Goal: Task Accomplishment & Management: Manage account settings

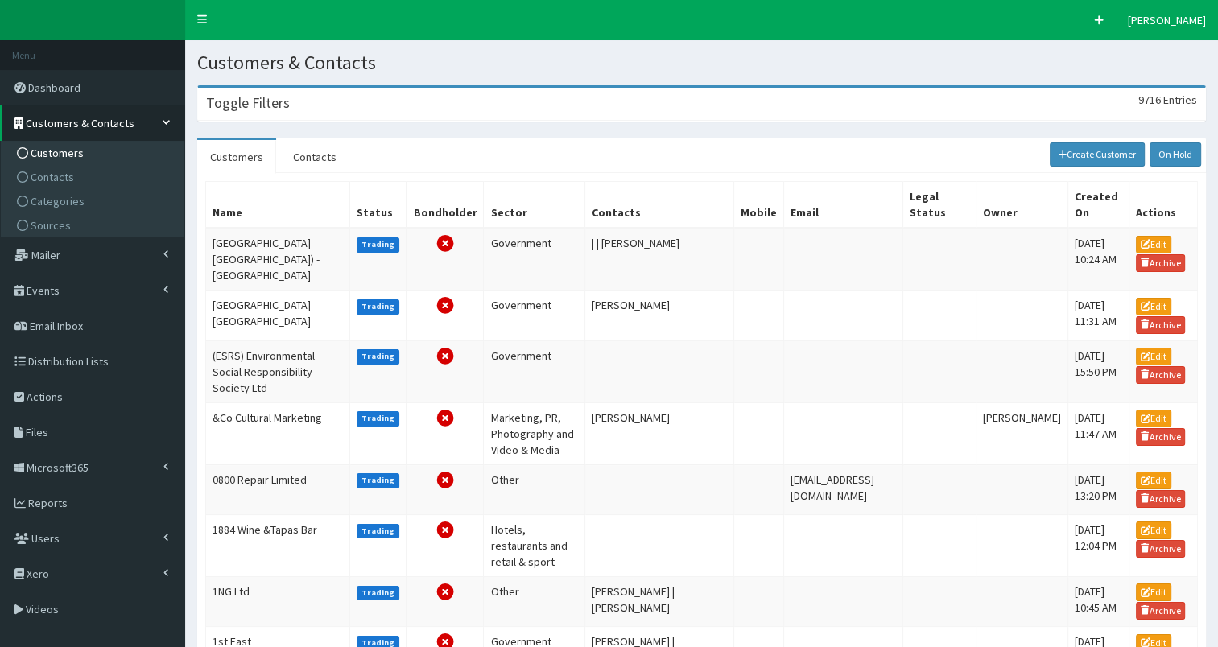
click at [244, 103] on h3 "Toggle Filters" at bounding box center [248, 103] width 84 height 14
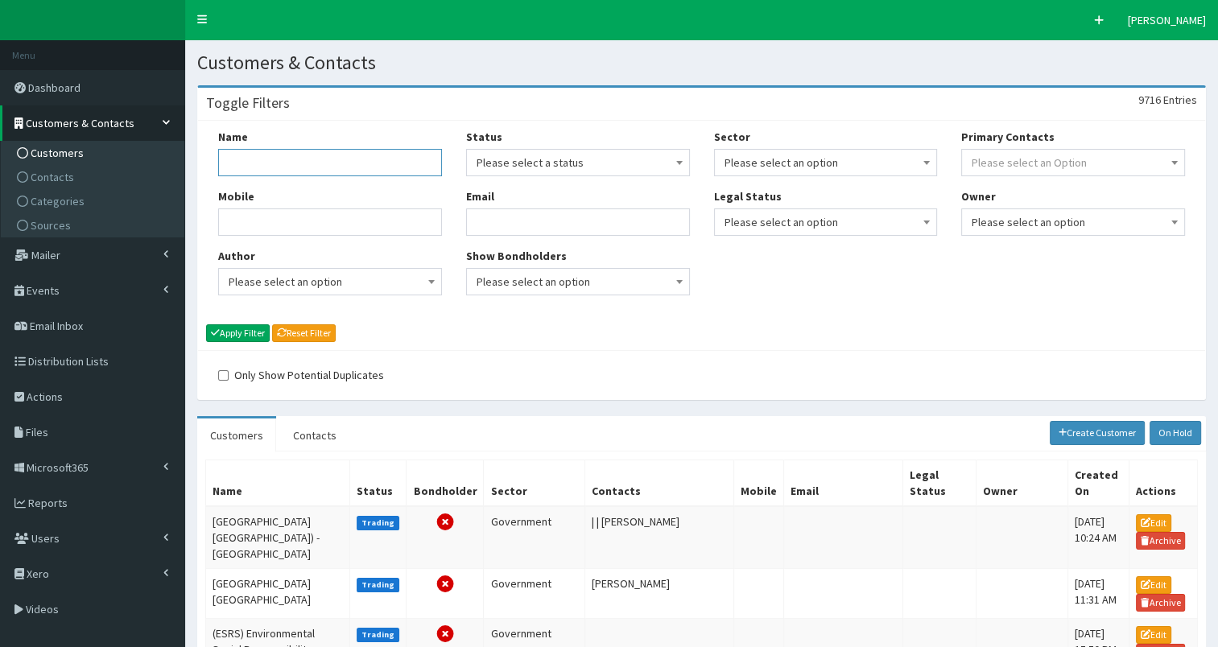
click at [242, 160] on input "Name" at bounding box center [330, 162] width 224 height 27
type input "bluest"
click at [237, 329] on button "Apply Filter" at bounding box center [238, 333] width 64 height 18
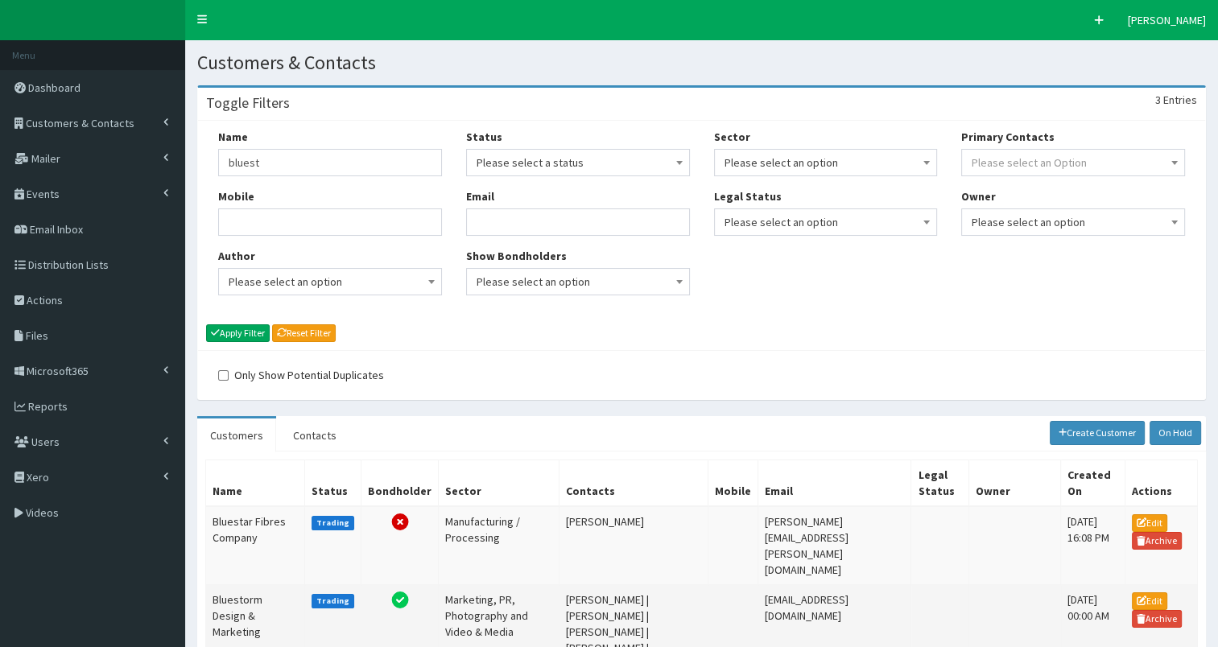
click at [240, 584] on td "Bluestorm Design & Marketing" at bounding box center [255, 647] width 99 height 126
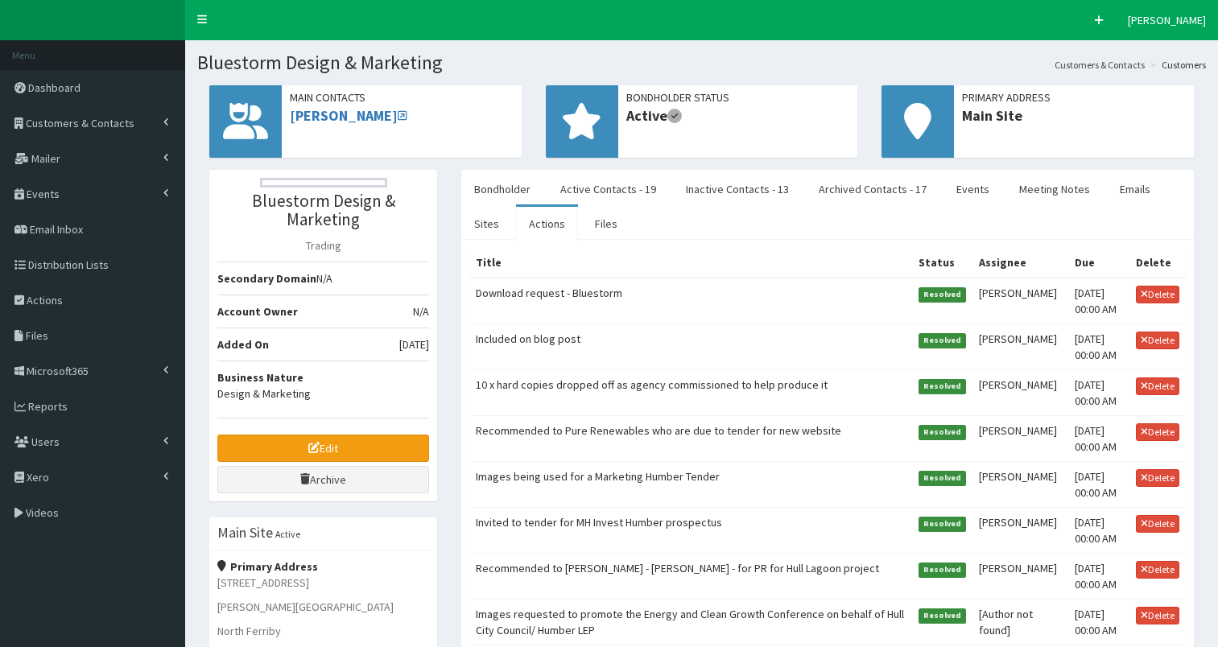
select select "50"
click at [634, 192] on link "Active Contacts - 19" at bounding box center [608, 189] width 122 height 34
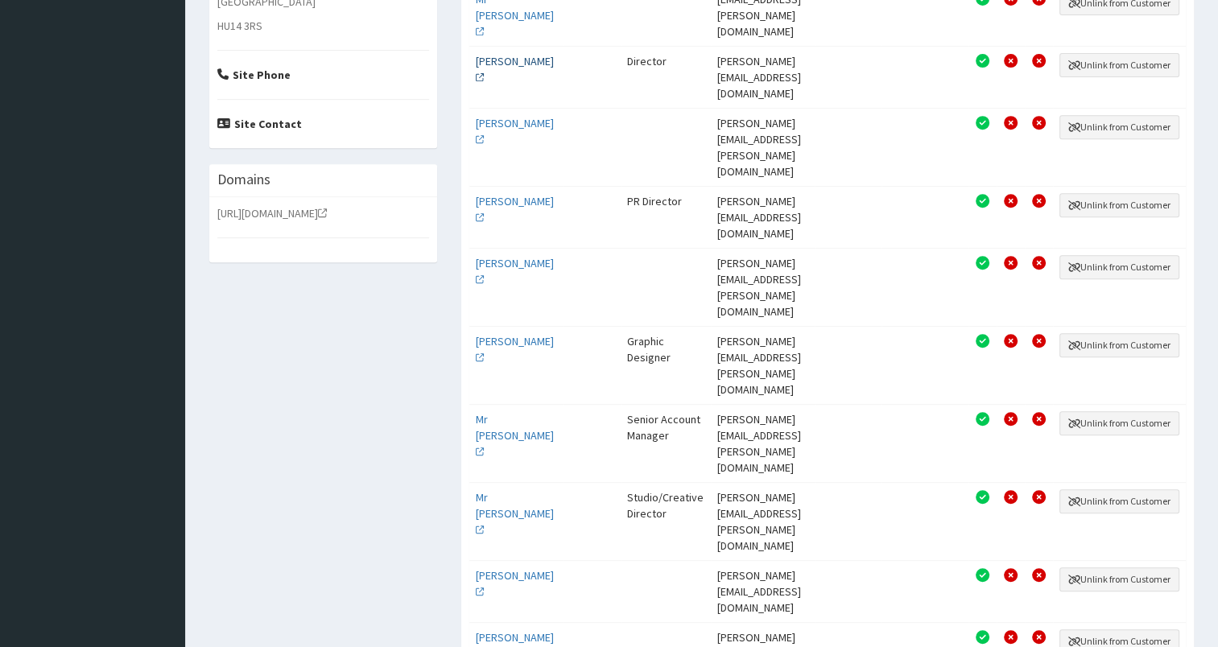
scroll to position [692, 0]
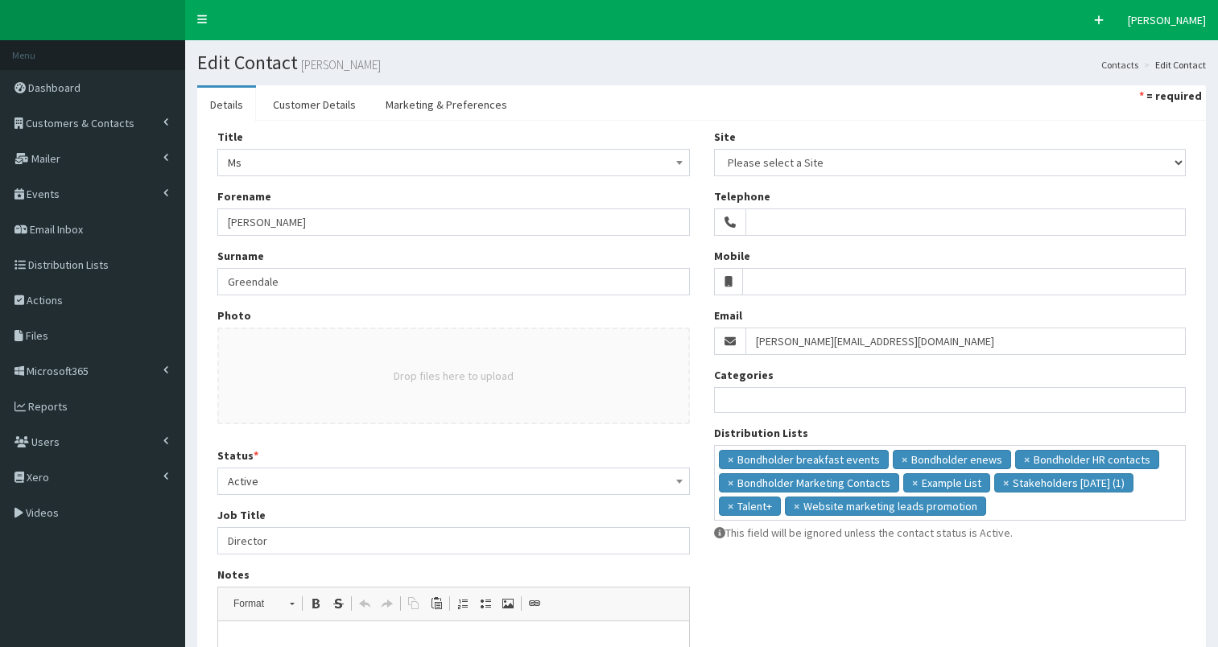
select select
click at [1001, 510] on ul "× Bondholder breakfast events × Bondholder enews × Bondholder HR contacts × Bon…" at bounding box center [950, 481] width 471 height 70
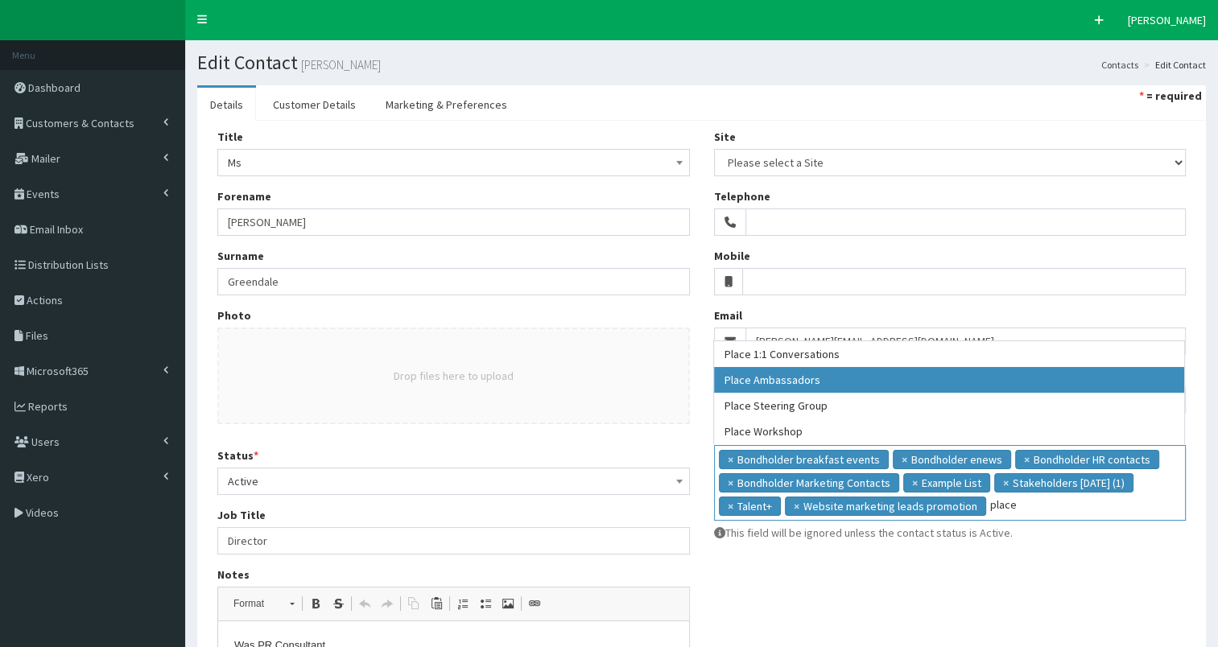
type input "place"
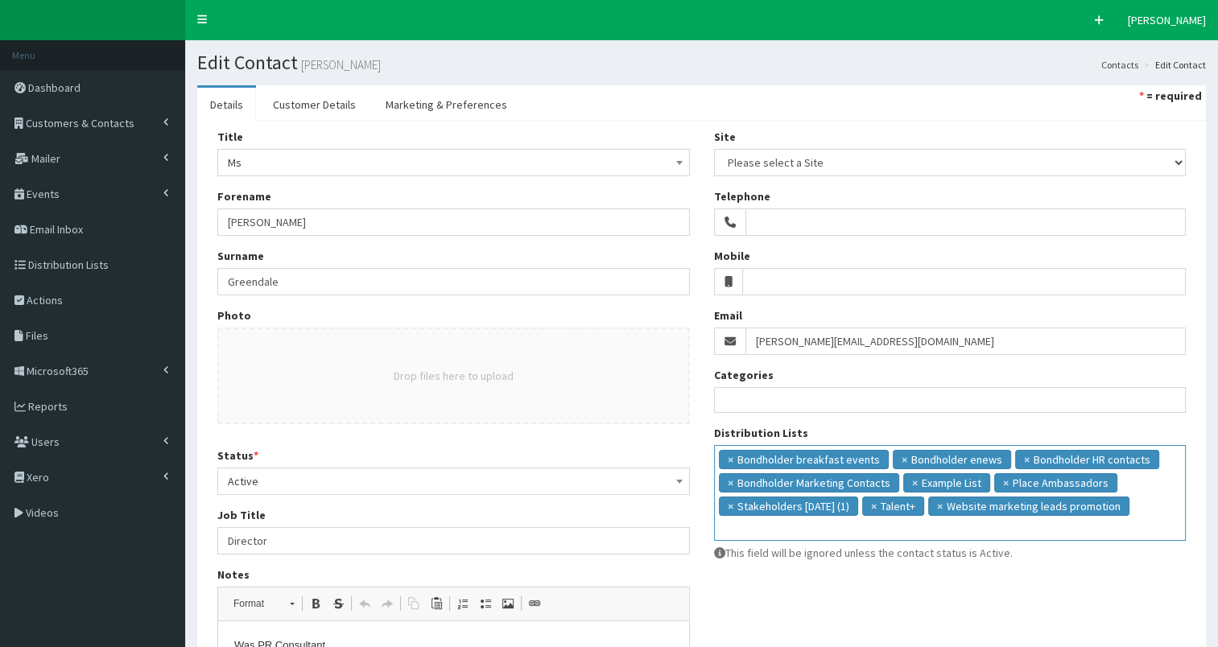
scroll to position [290, 0]
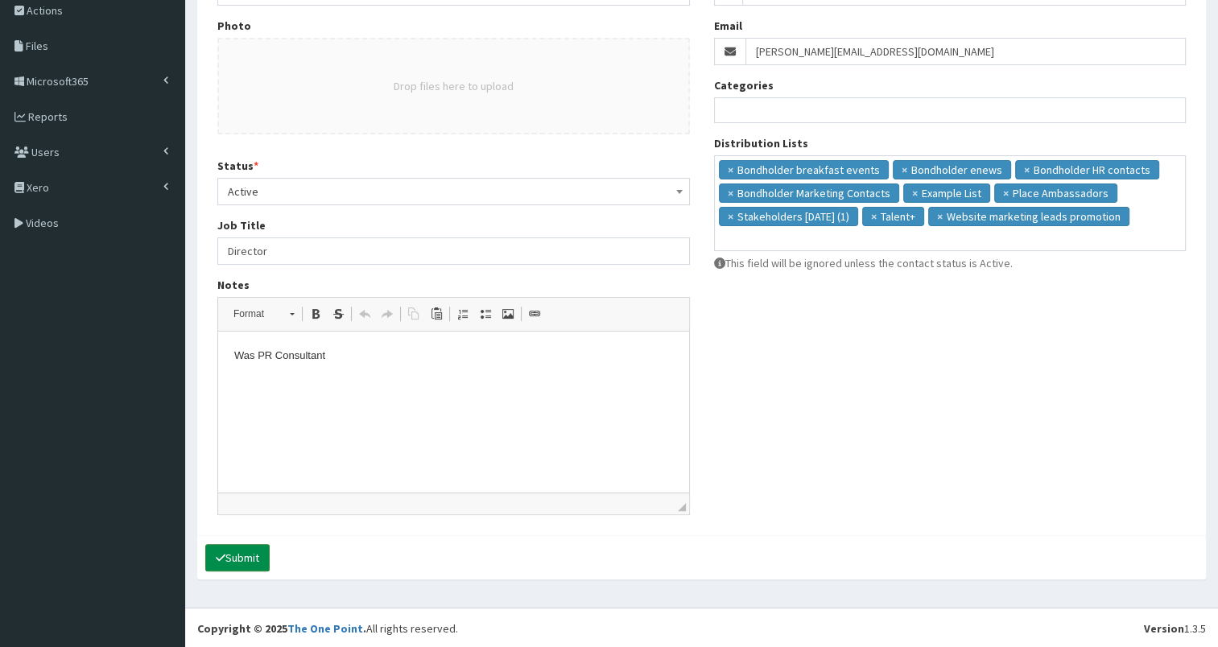
click at [233, 550] on button "Submit" at bounding box center [237, 557] width 64 height 27
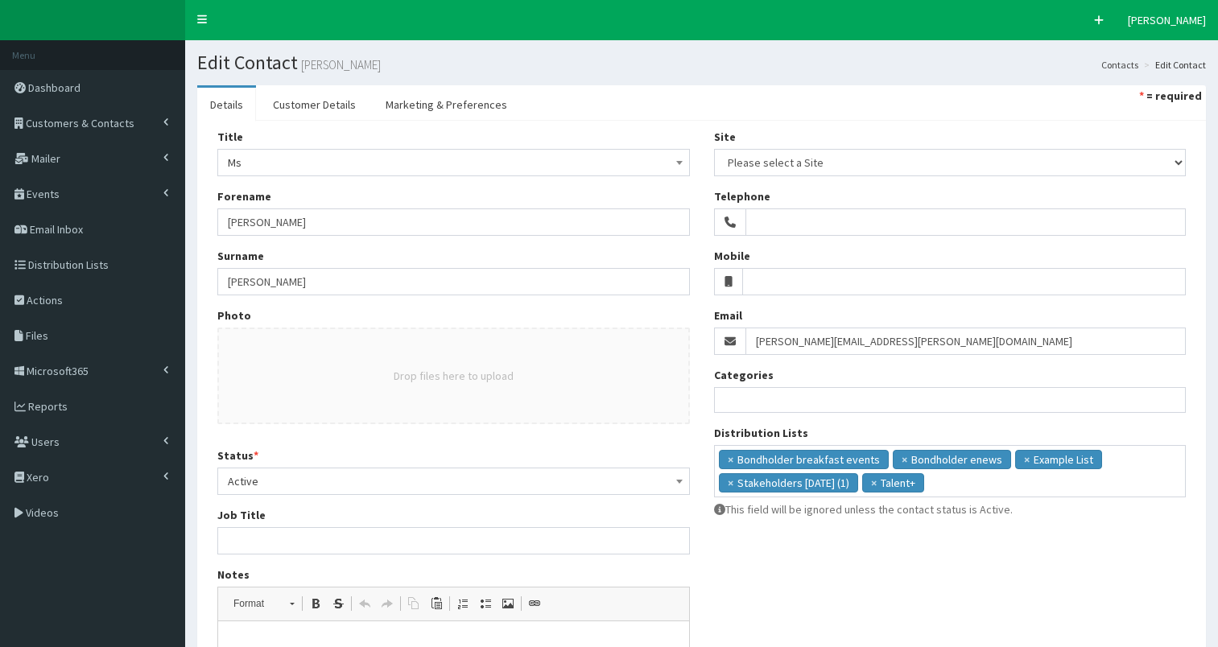
select select
click at [950, 480] on ul "× Bondholder breakfast events × Bondholder enews × Example List × Stakeholders …" at bounding box center [950, 469] width 471 height 47
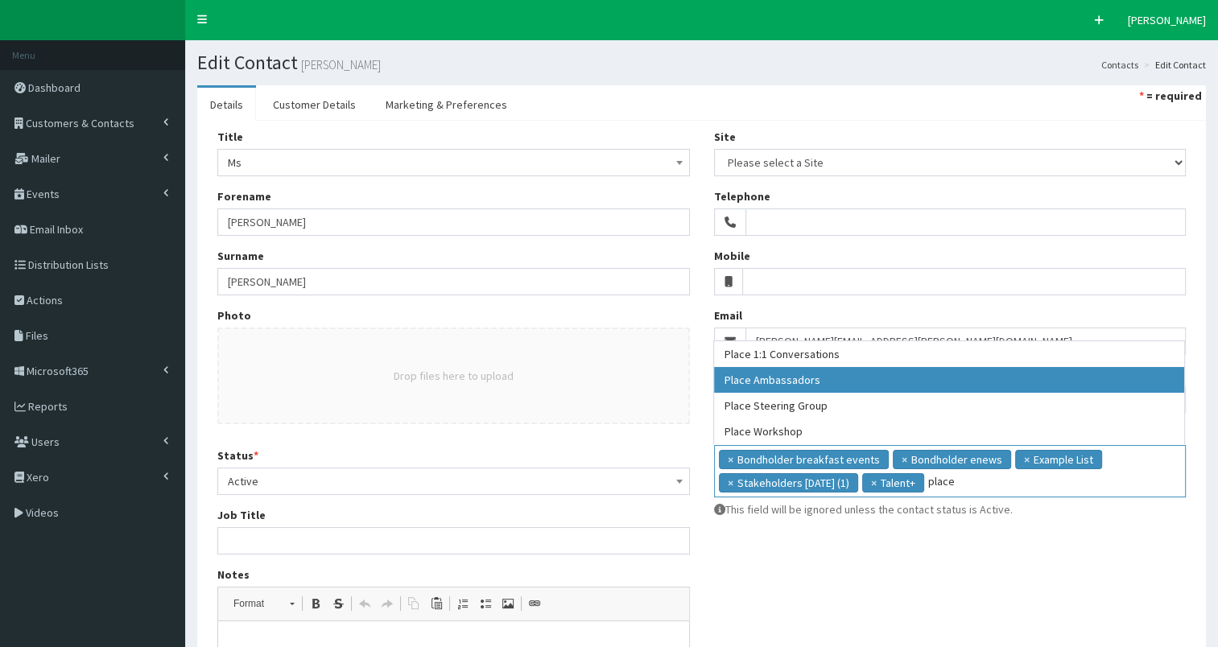
type input "place"
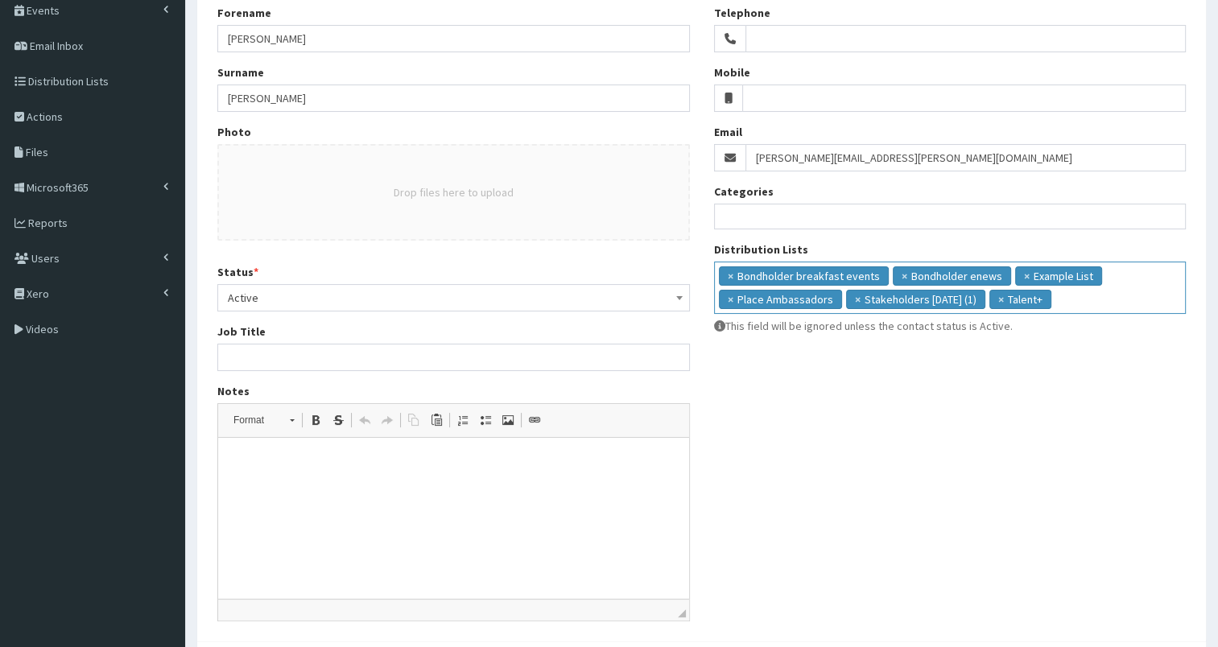
scroll to position [290, 0]
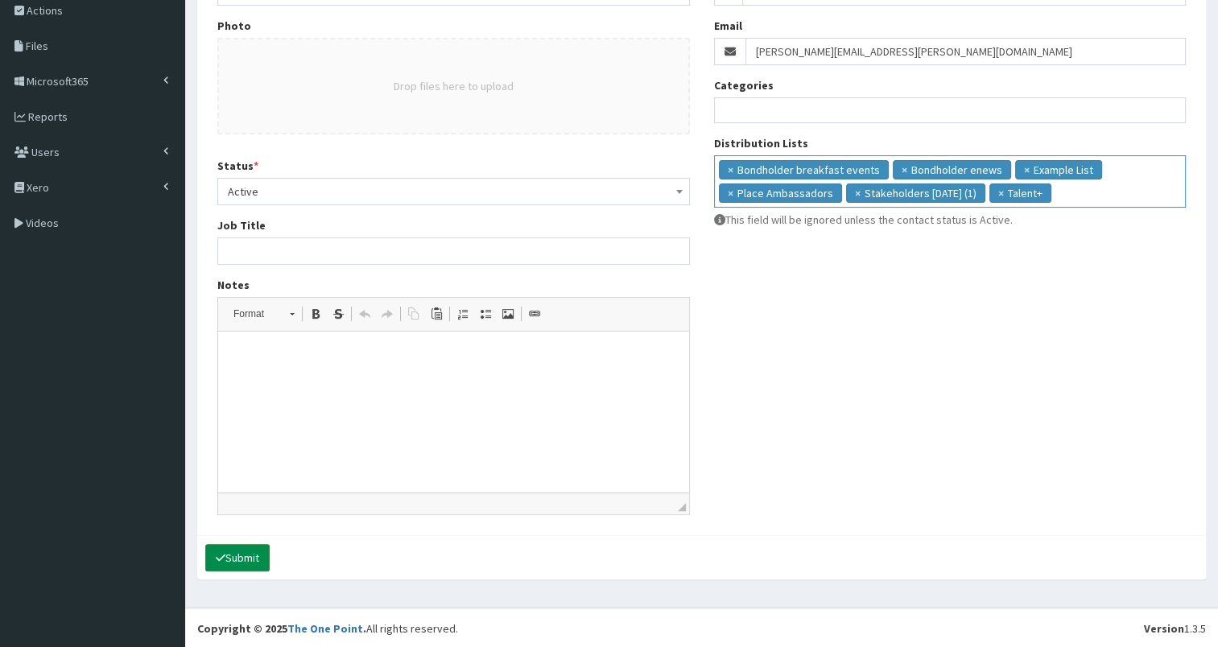
click at [230, 553] on button "Submit" at bounding box center [237, 557] width 64 height 27
